Goal: Task Accomplishment & Management: Manage account settings

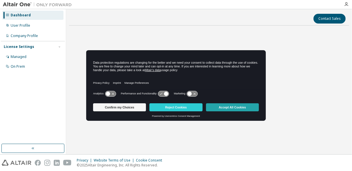
click at [218, 106] on button "Accept All Cookies" at bounding box center [232, 107] width 53 height 8
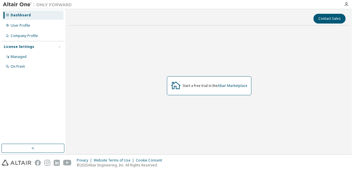
click at [51, 77] on div "Dashboard User Profile Company Profile License Settings Managed On Prem" at bounding box center [33, 76] width 64 height 133
click at [26, 61] on div "Managed" at bounding box center [32, 56] width 61 height 9
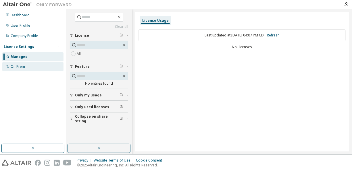
click at [27, 68] on div "On Prem" at bounding box center [32, 66] width 61 height 9
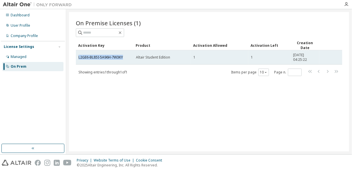
drag, startPoint x: 76, startPoint y: 53, endPoint x: 124, endPoint y: 53, distance: 48.3
click at [124, 53] on td "L2GE6-BL85I-5A96H-7W3KY" at bounding box center [104, 57] width 57 height 14
copy link "L2GE6-BL85I-5A96H-7W3KY"
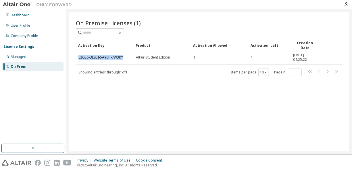
click at [307, 30] on div at bounding box center [209, 32] width 266 height 9
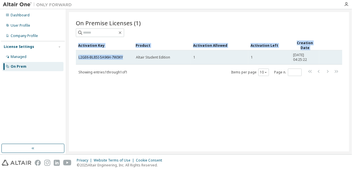
drag, startPoint x: 74, startPoint y: 59, endPoint x: 124, endPoint y: 56, distance: 50.1
click at [124, 56] on div "On Premise Licenses (1) Clear Load Save Save As Field Operator Value Select fil…" at bounding box center [209, 82] width 280 height 140
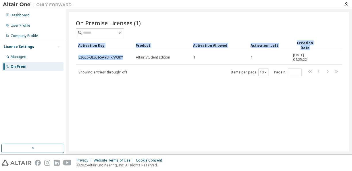
drag, startPoint x: 124, startPoint y: 56, endPoint x: 120, endPoint y: 39, distance: 17.5
click at [120, 39] on div "On Premise Licenses (1) Clear Load Save Save As Field Operator Value Select fil…" at bounding box center [209, 47] width 266 height 57
click at [71, 39] on div "On Premise Licenses (1) Clear Load Save Save As Field Operator Value Select fil…" at bounding box center [209, 82] width 280 height 140
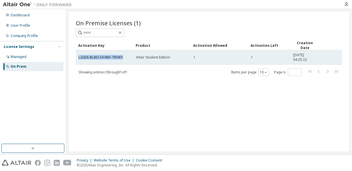
drag, startPoint x: 76, startPoint y: 50, endPoint x: 124, endPoint y: 54, distance: 47.9
click at [124, 54] on td "L2GE6-BL85I-5A96H-7W3KY" at bounding box center [104, 57] width 57 height 14
copy link "L2GE6-BL85I-5A96H-7W3KY"
